Goal: Navigation & Orientation: Find specific page/section

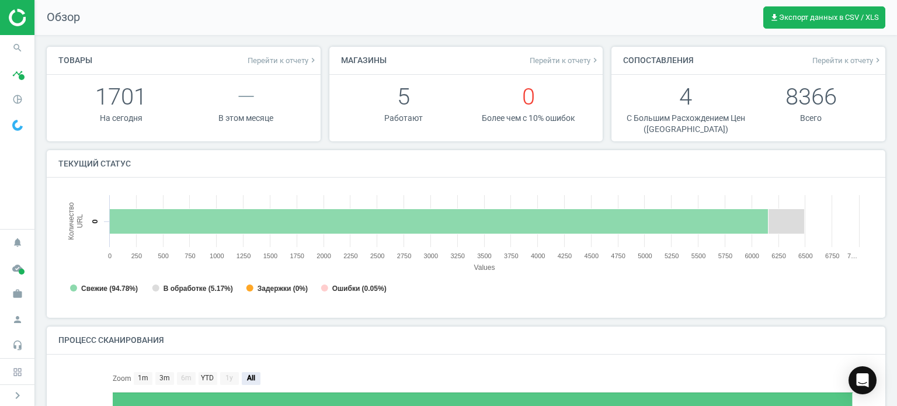
scroll to position [5, 6]
click at [16, 103] on icon "pie_chart_outlined" at bounding box center [17, 99] width 22 height 22
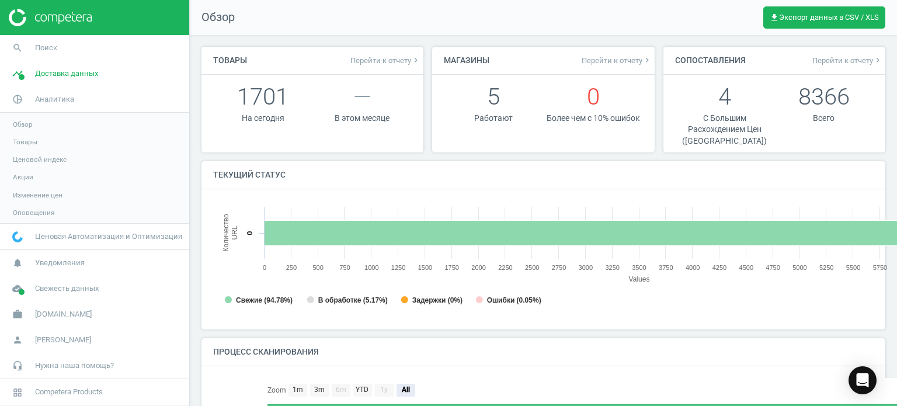
scroll to position [5, 5]
click at [15, 145] on span "Товары" at bounding box center [25, 141] width 25 height 9
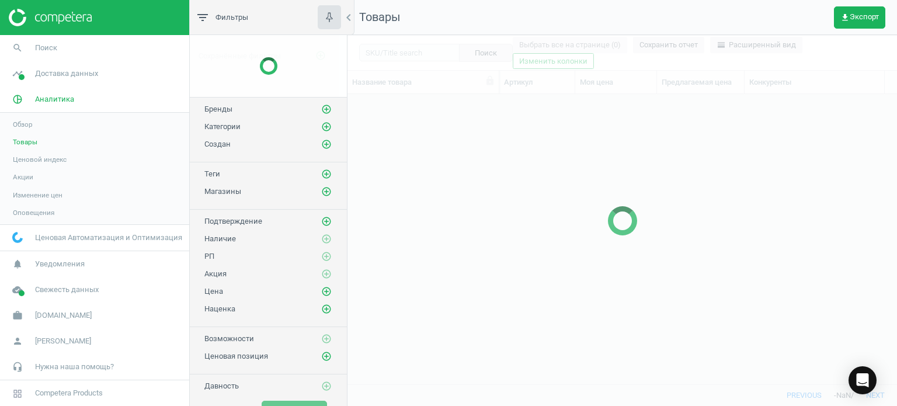
scroll to position [273, 541]
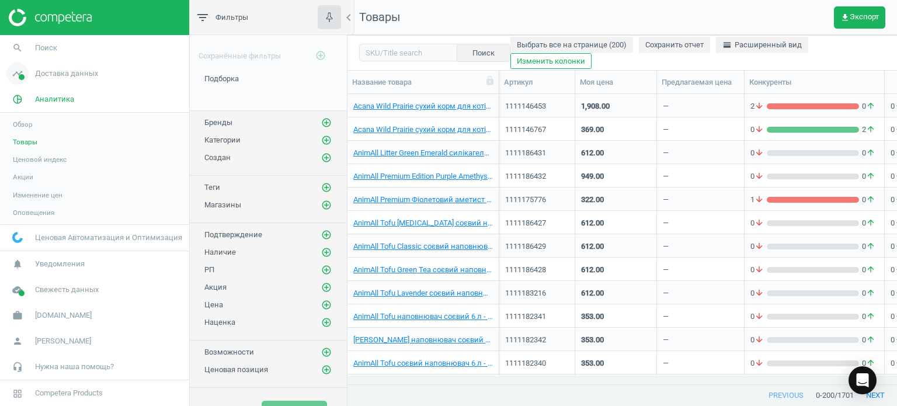
click at [44, 79] on link "timeline Доставка данных" at bounding box center [94, 74] width 189 height 26
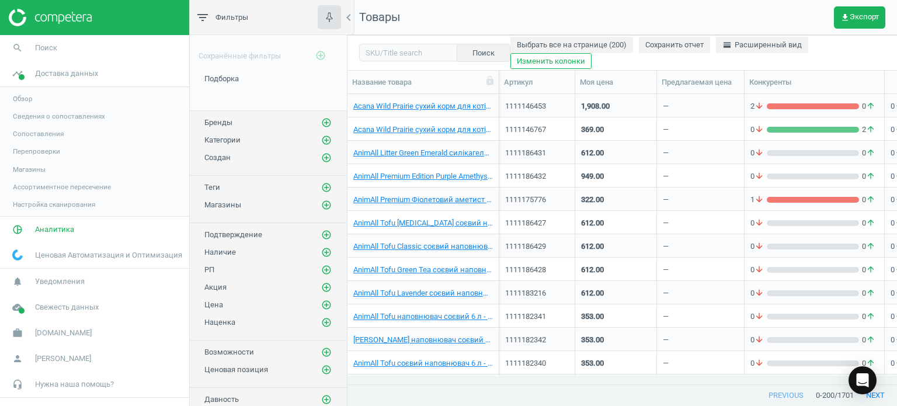
click at [28, 169] on span "Магазины" at bounding box center [29, 169] width 33 height 9
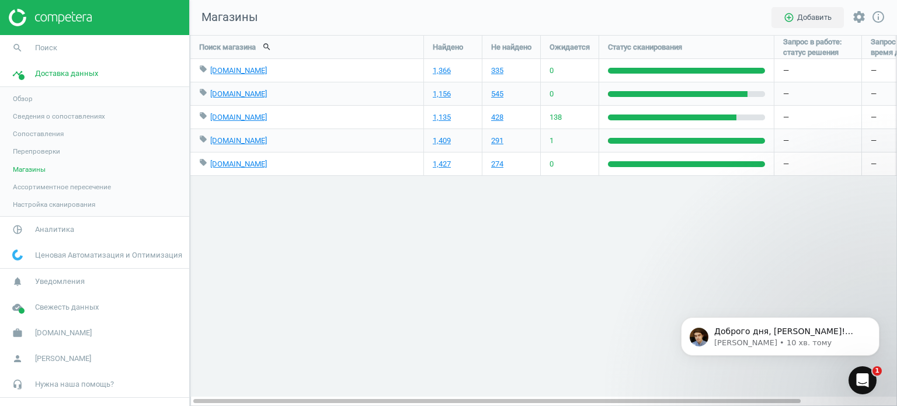
click html "Доброго дня, [PERSON_NAME]! Ситуація зі збором покращилась, можна перевіряти зв…"
click at [855, 376] on div "Відкрити програму для спілкування Intercom" at bounding box center [862, 380] width 39 height 39
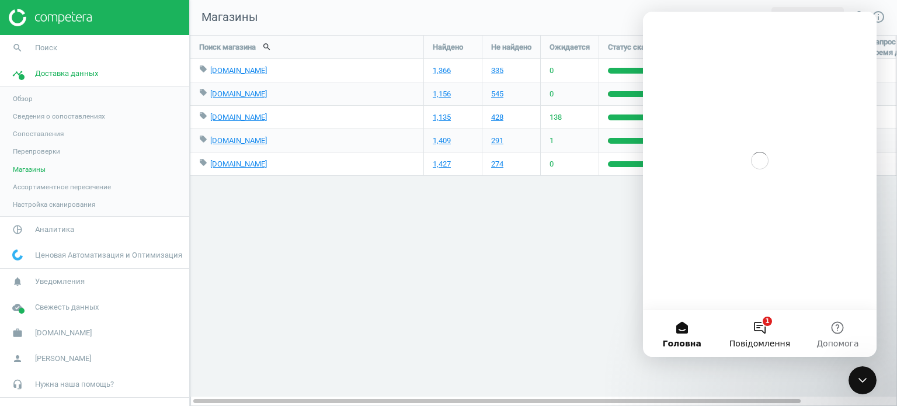
click at [759, 323] on button "1 Повідомлення" at bounding box center [759, 333] width 78 height 47
